Goal: Obtain resource: Obtain resource

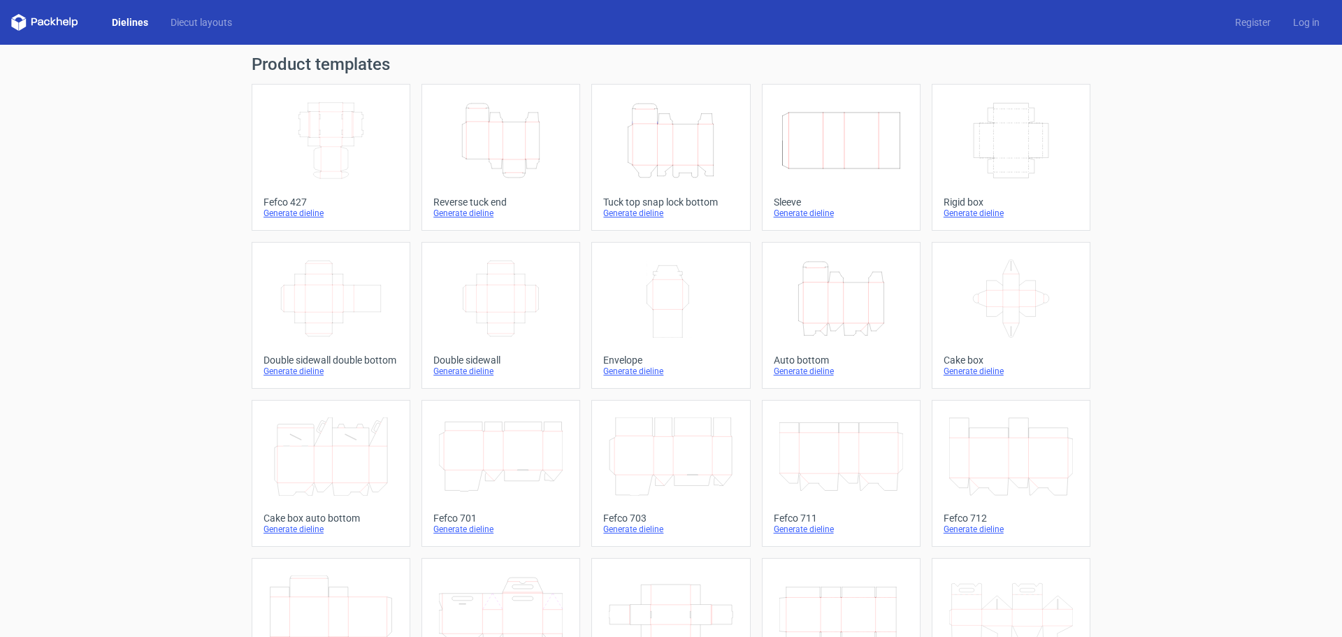
click at [673, 152] on line at bounding box center [673, 144] width 0 height 41
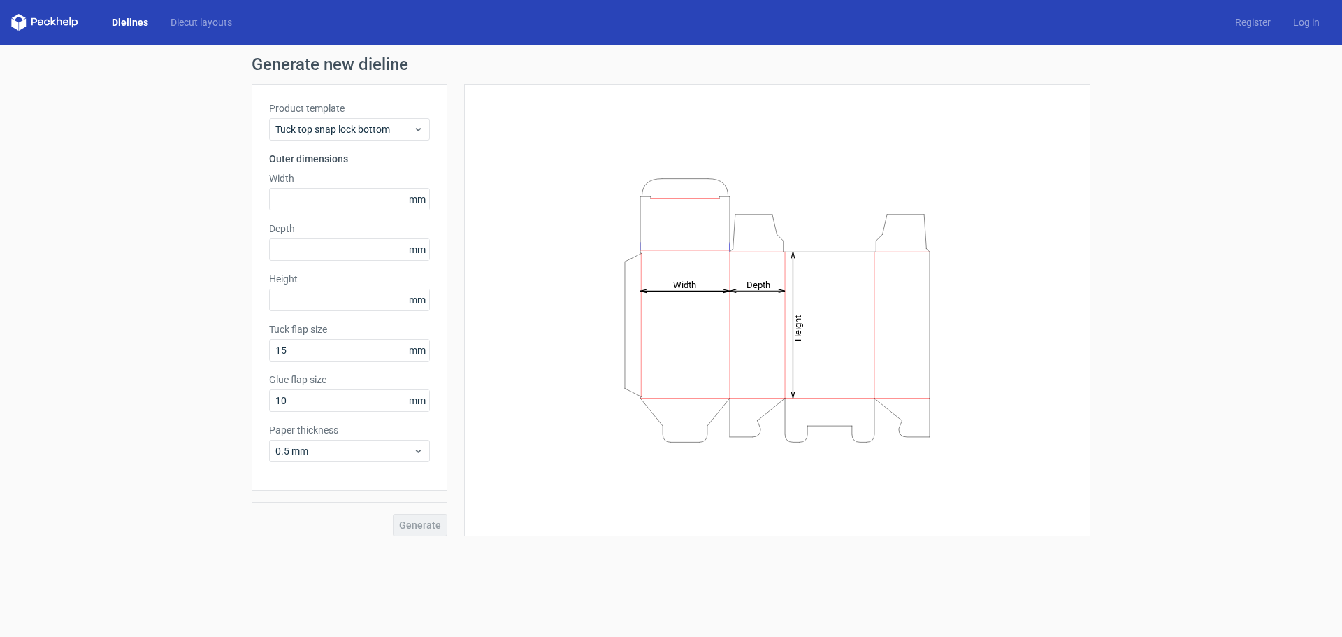
click at [124, 27] on link "Dielines" at bounding box center [130, 22] width 59 height 14
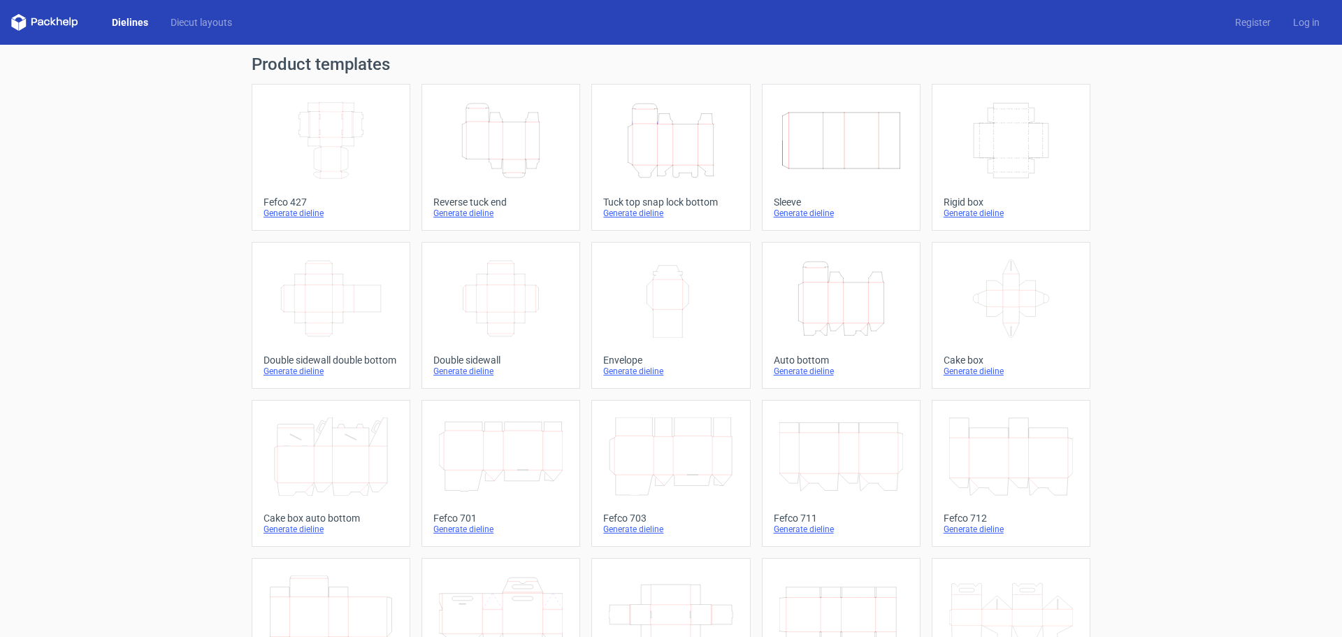
click at [816, 325] on icon "Height Depth Width" at bounding box center [841, 298] width 124 height 78
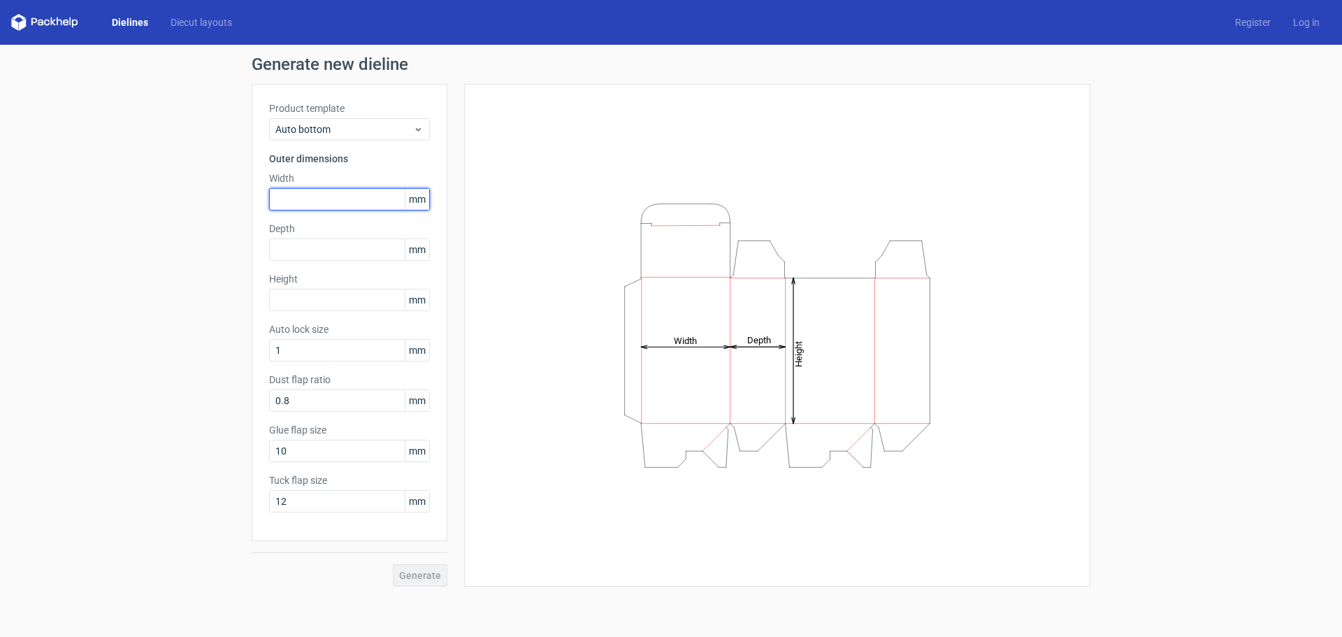
click at [356, 198] on input "text" at bounding box center [349, 199] width 161 height 22
type input "190"
type input "120"
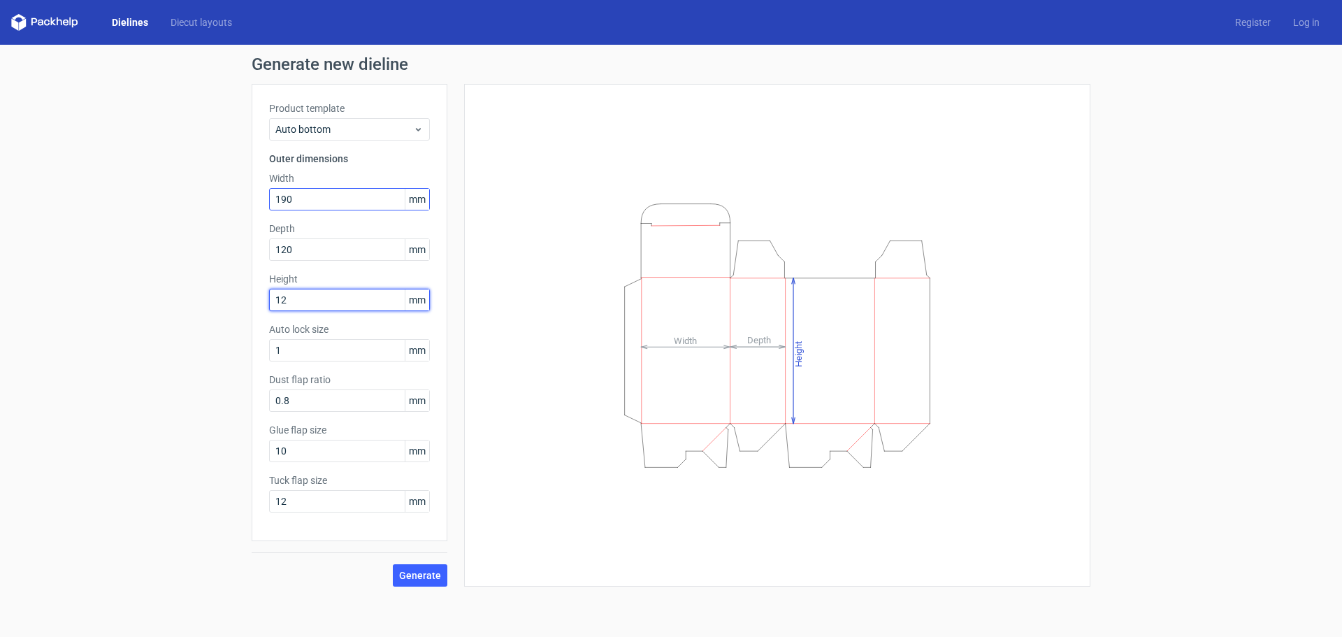
type input "1"
type input "110"
click at [393, 564] on button "Generate" at bounding box center [420, 575] width 55 height 22
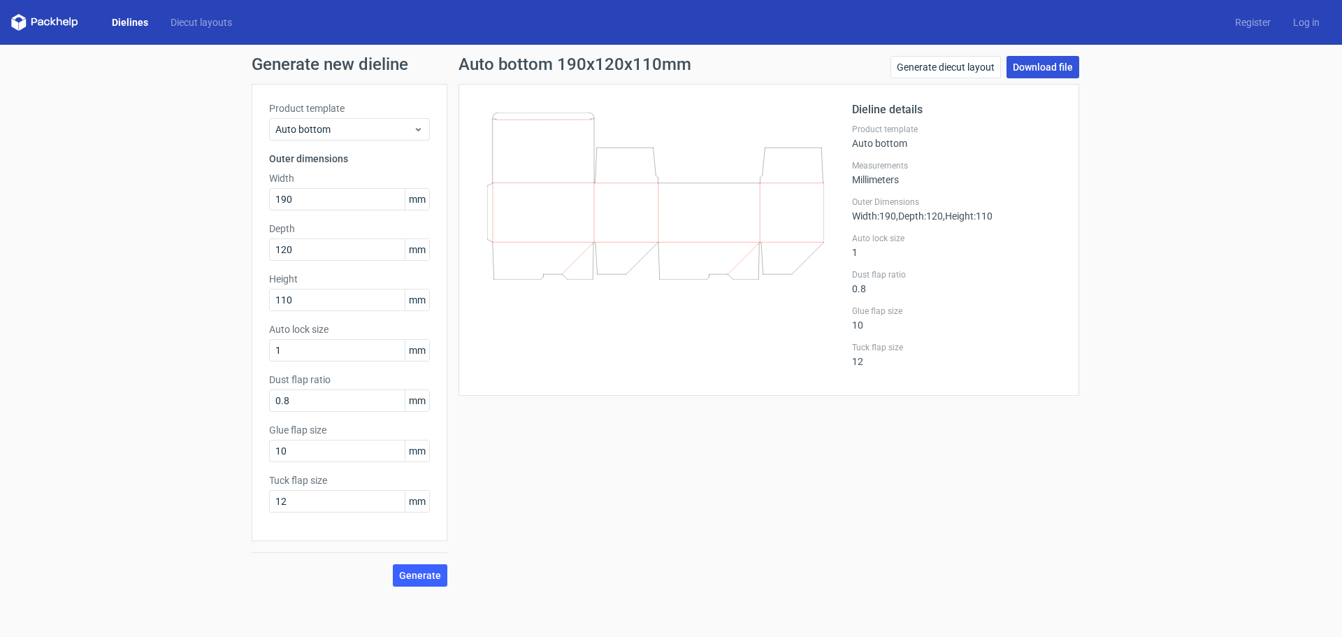
click at [1052, 66] on link "Download file" at bounding box center [1042, 67] width 73 height 22
